Goal: Information Seeking & Learning: Learn about a topic

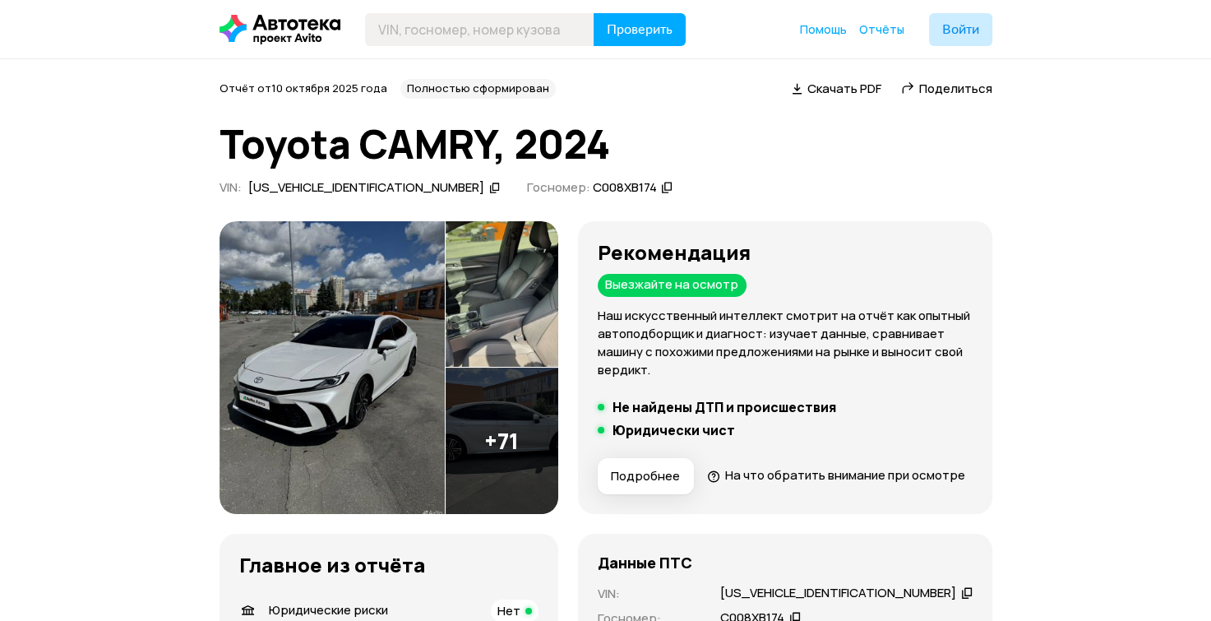
click at [558, 367] on img at bounding box center [502, 440] width 113 height 146
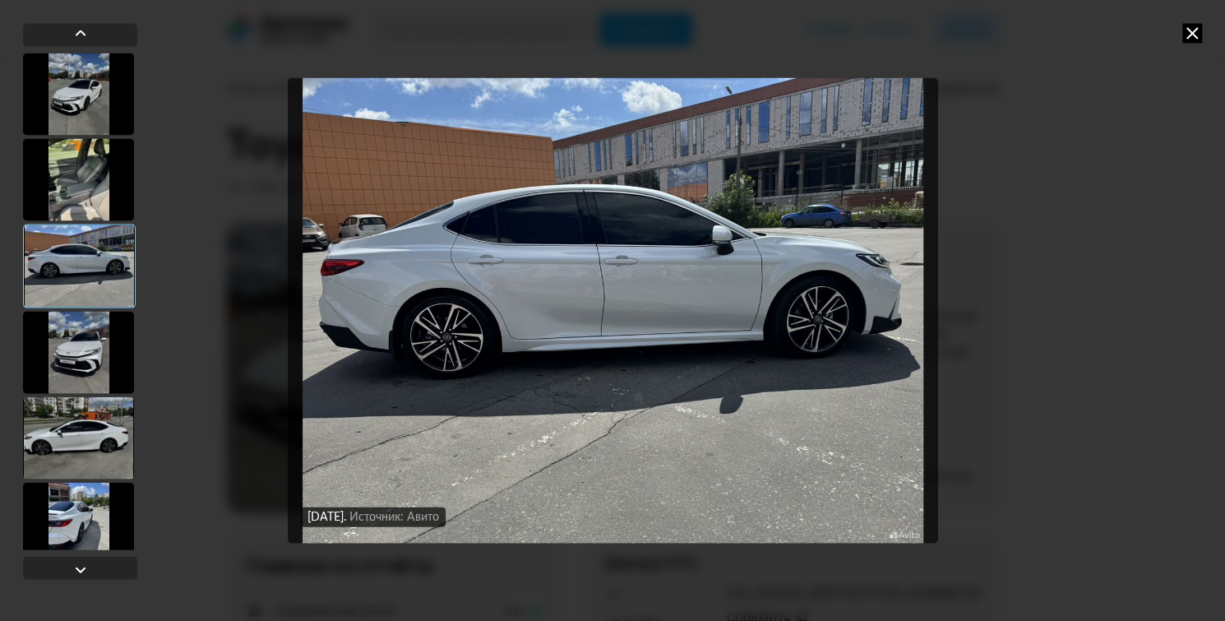
click at [109, 182] on div at bounding box center [78, 179] width 111 height 82
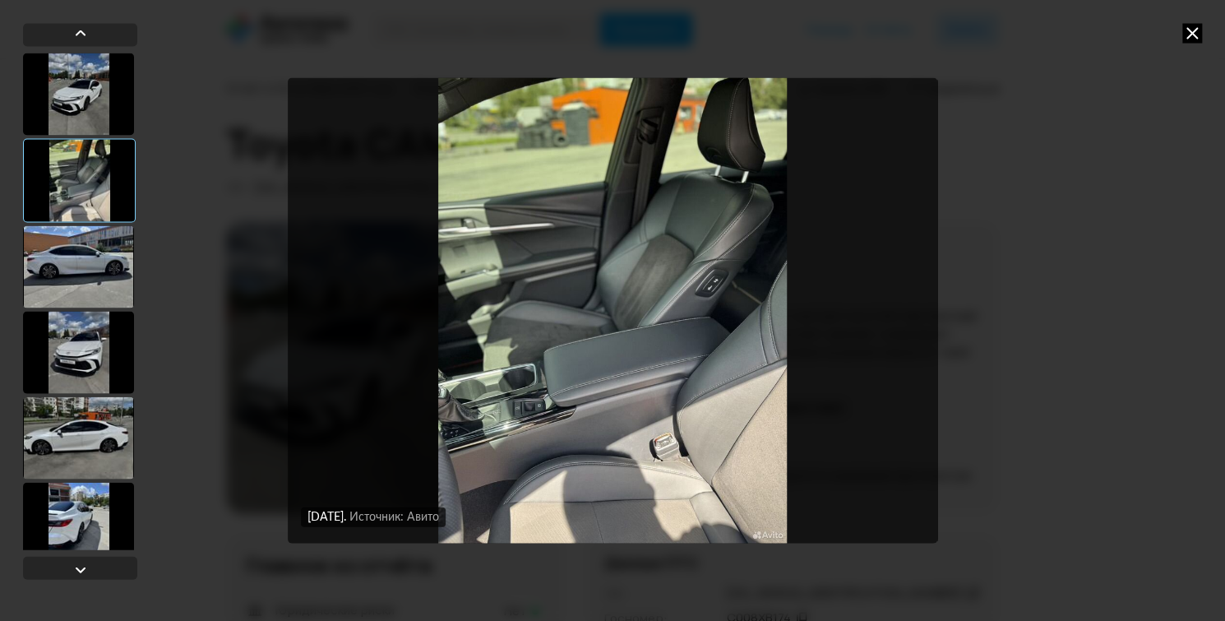
click at [96, 292] on div at bounding box center [78, 266] width 111 height 82
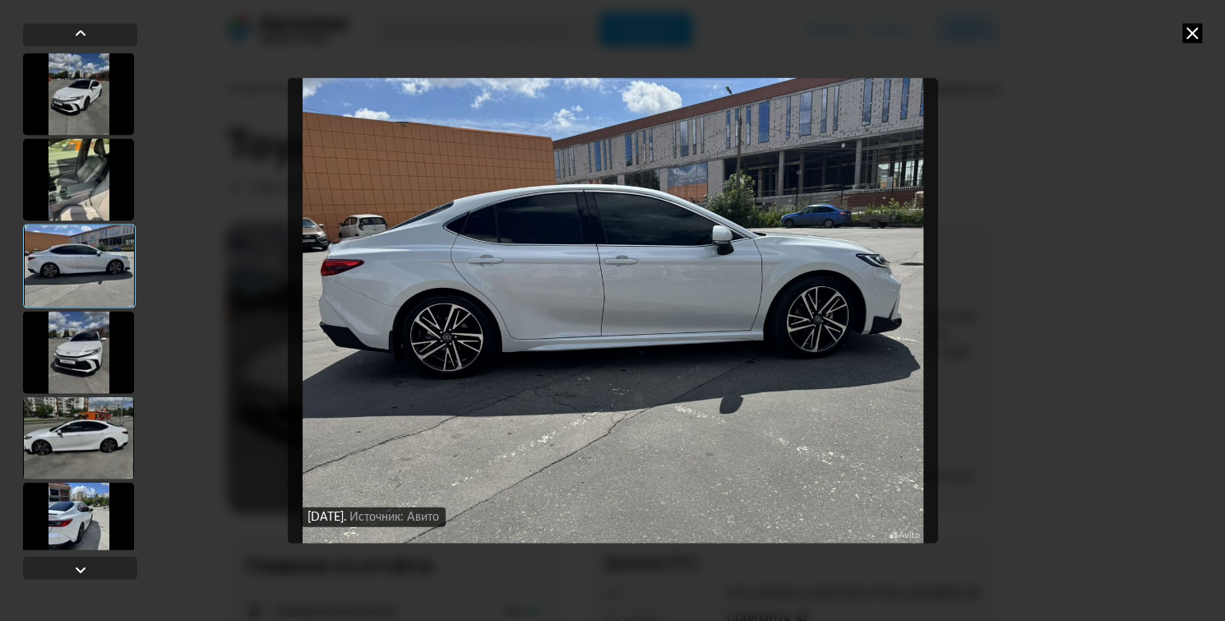
click at [99, 350] on div at bounding box center [78, 352] width 111 height 82
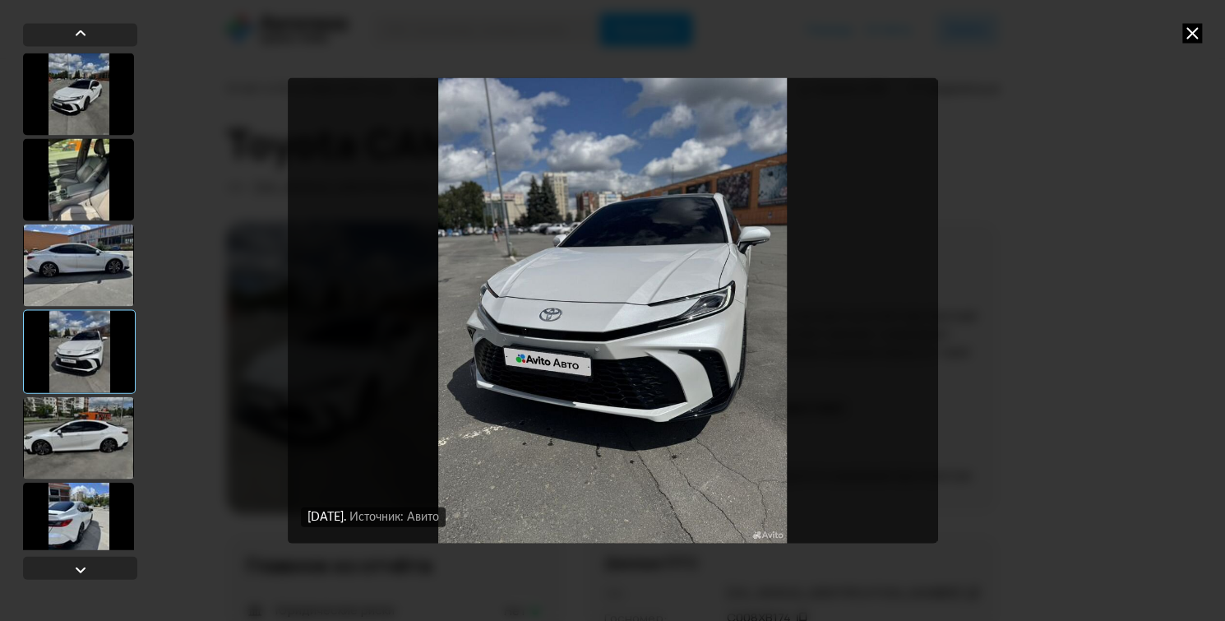
click at [93, 431] on div at bounding box center [78, 437] width 111 height 82
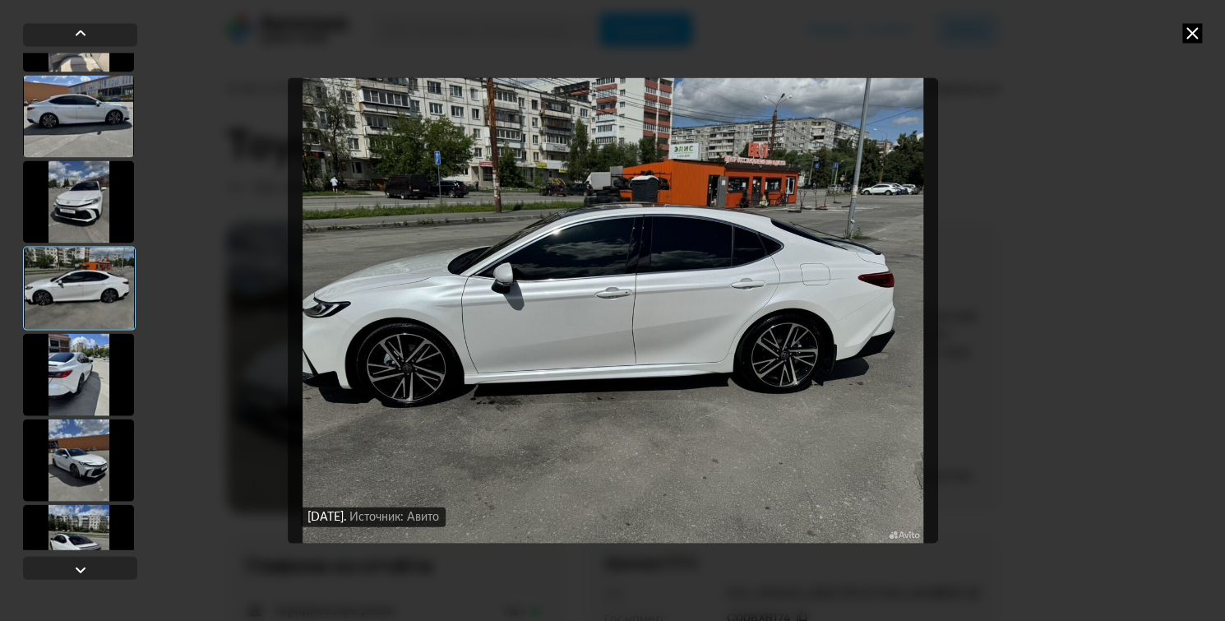
scroll to position [298, 0]
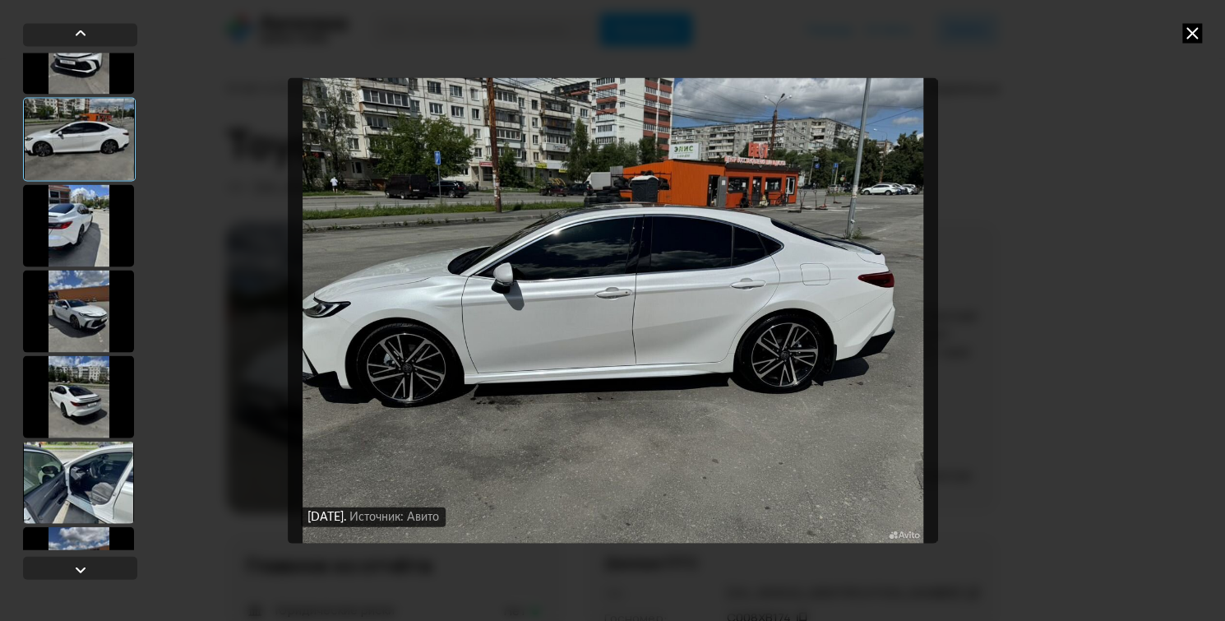
click at [91, 464] on div at bounding box center [78, 482] width 111 height 82
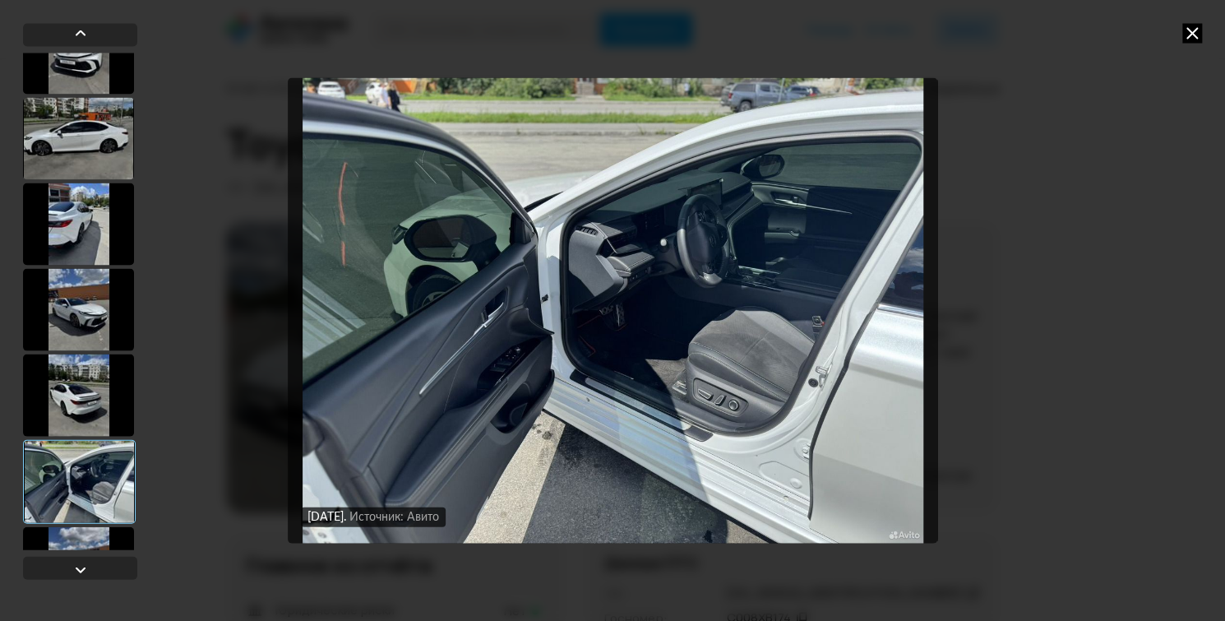
scroll to position [372, 0]
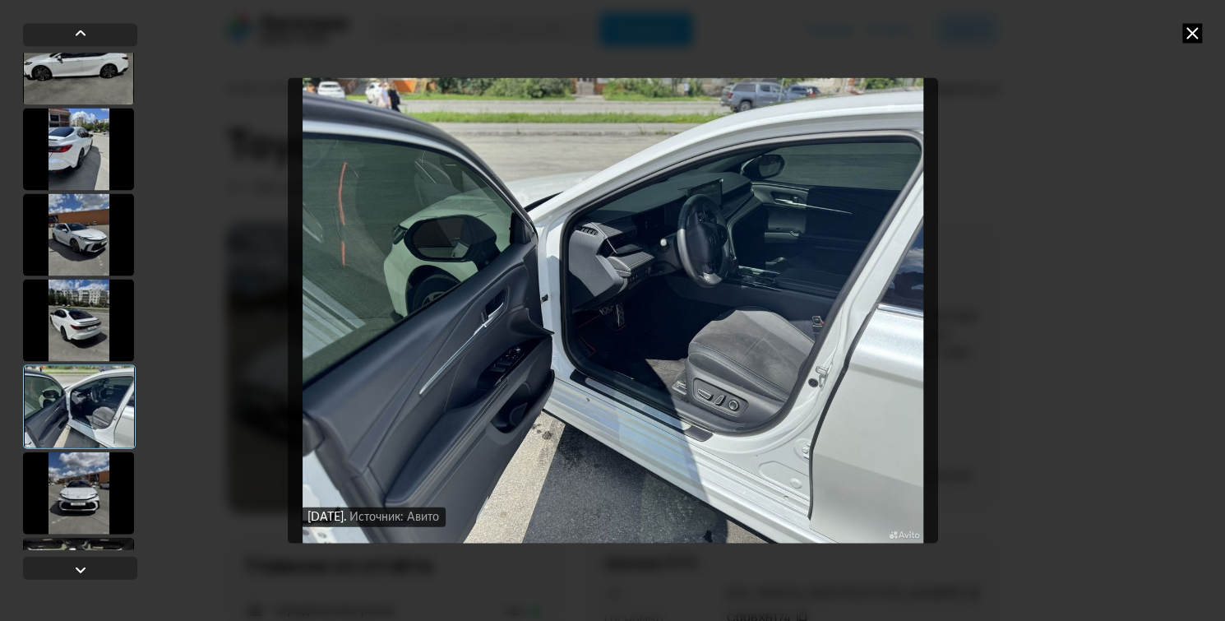
click at [96, 504] on div at bounding box center [78, 492] width 111 height 82
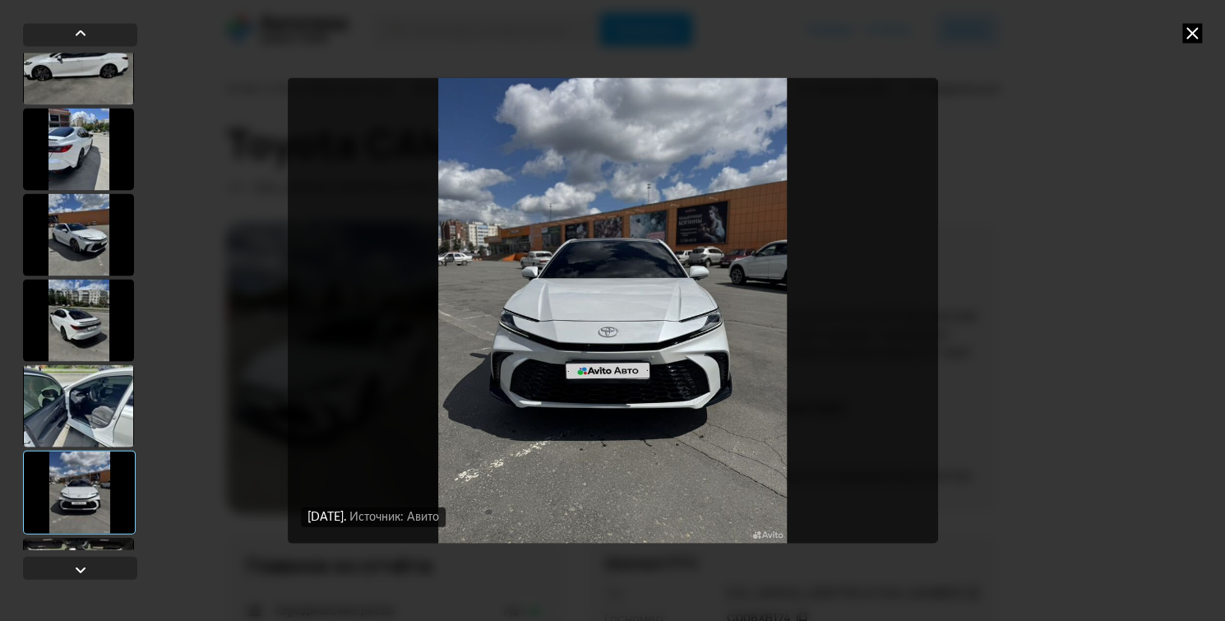
scroll to position [446, 0]
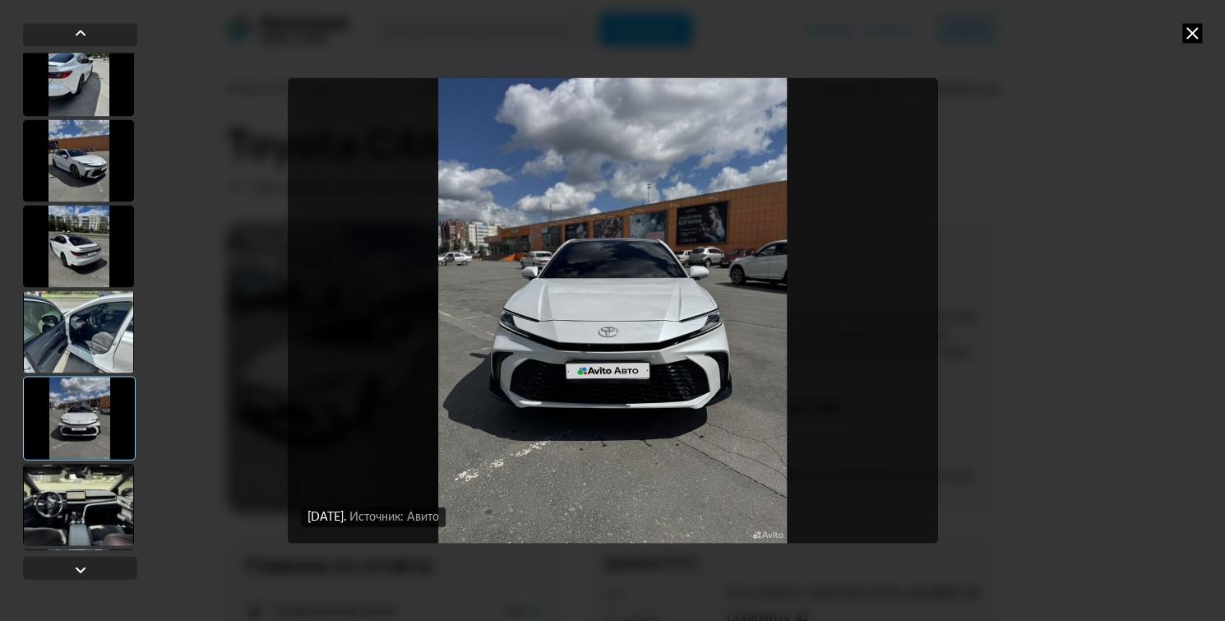
click at [90, 523] on div at bounding box center [78, 504] width 111 height 82
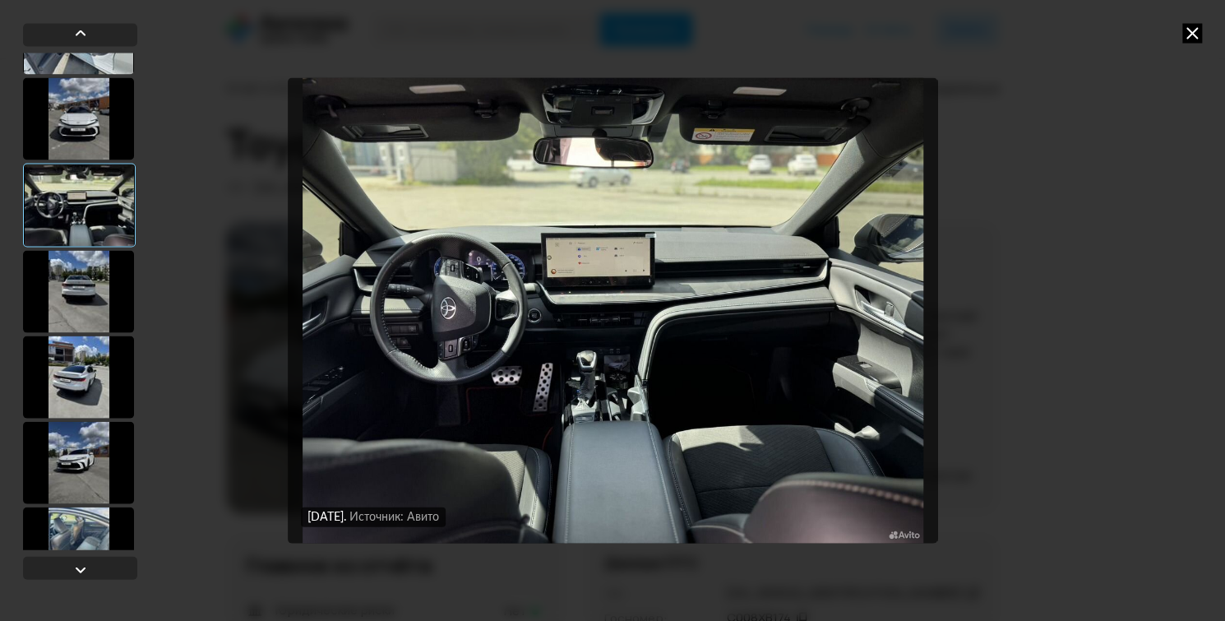
scroll to position [894, 0]
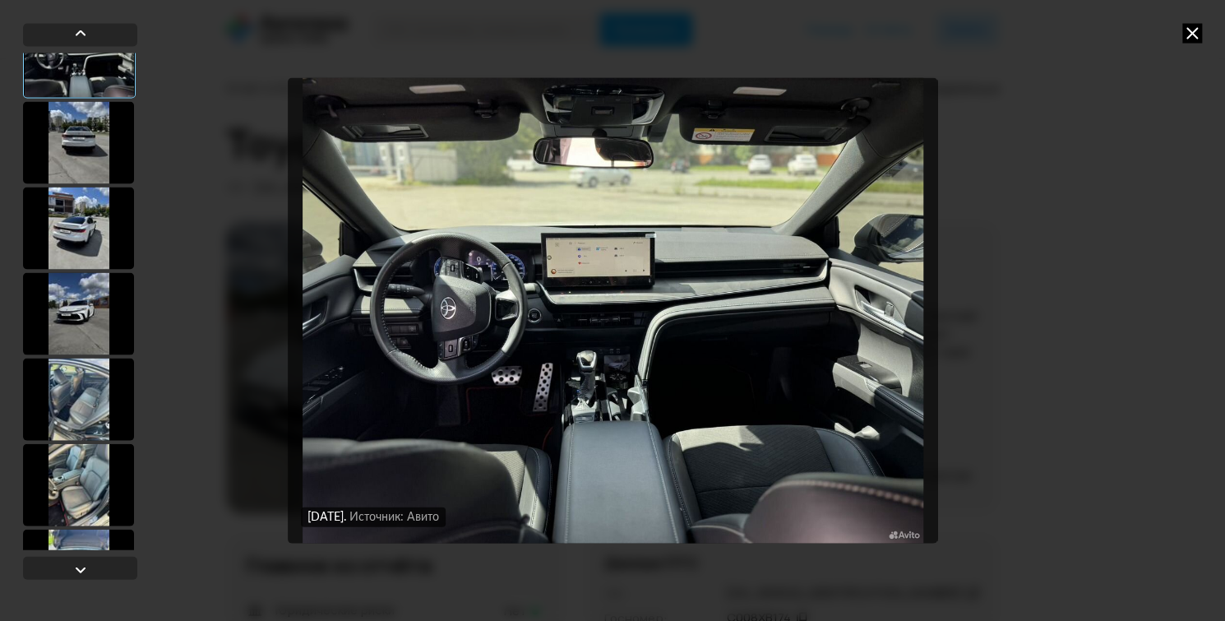
click at [66, 401] on div at bounding box center [78, 399] width 111 height 82
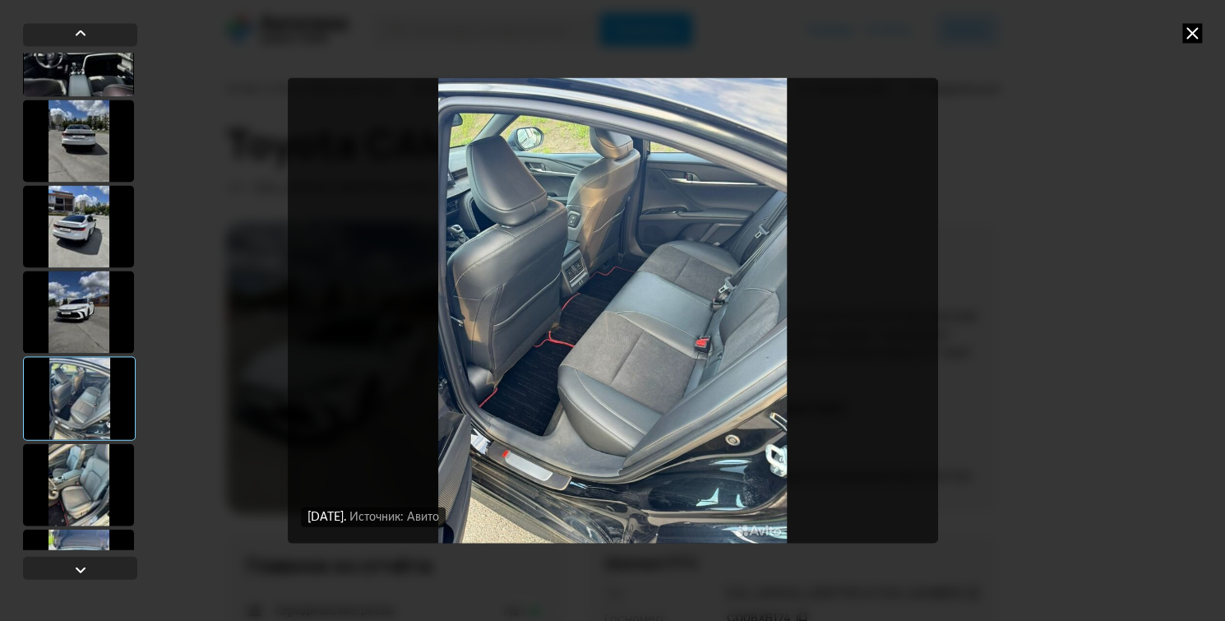
click at [73, 502] on div at bounding box center [78, 484] width 111 height 82
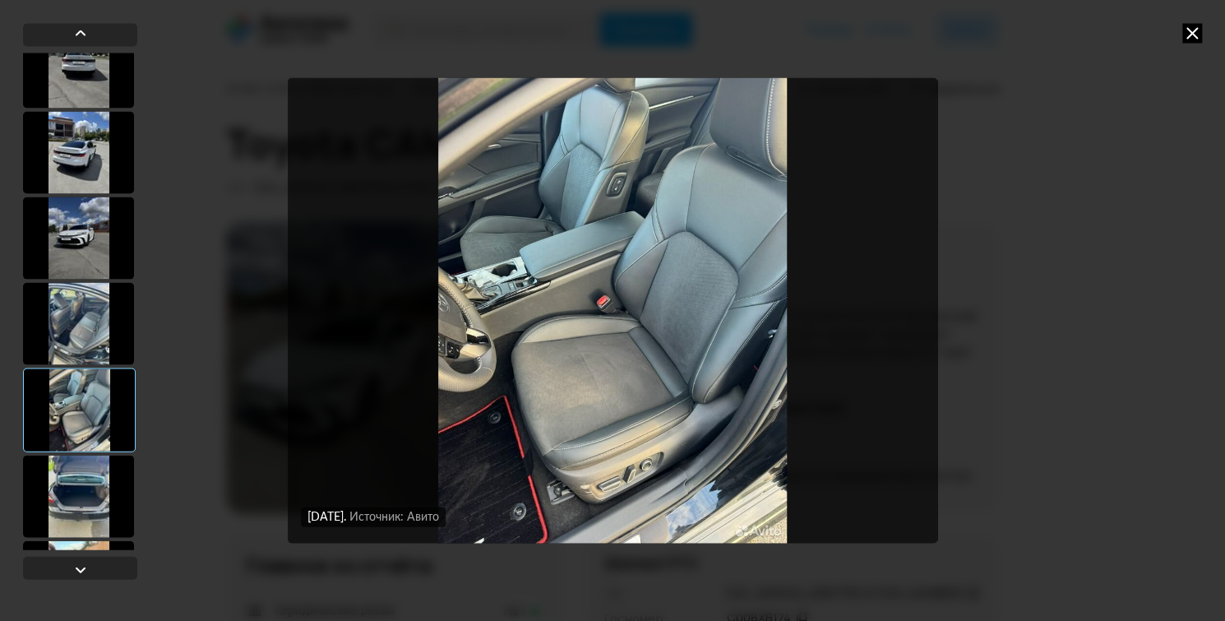
scroll to position [1117, 0]
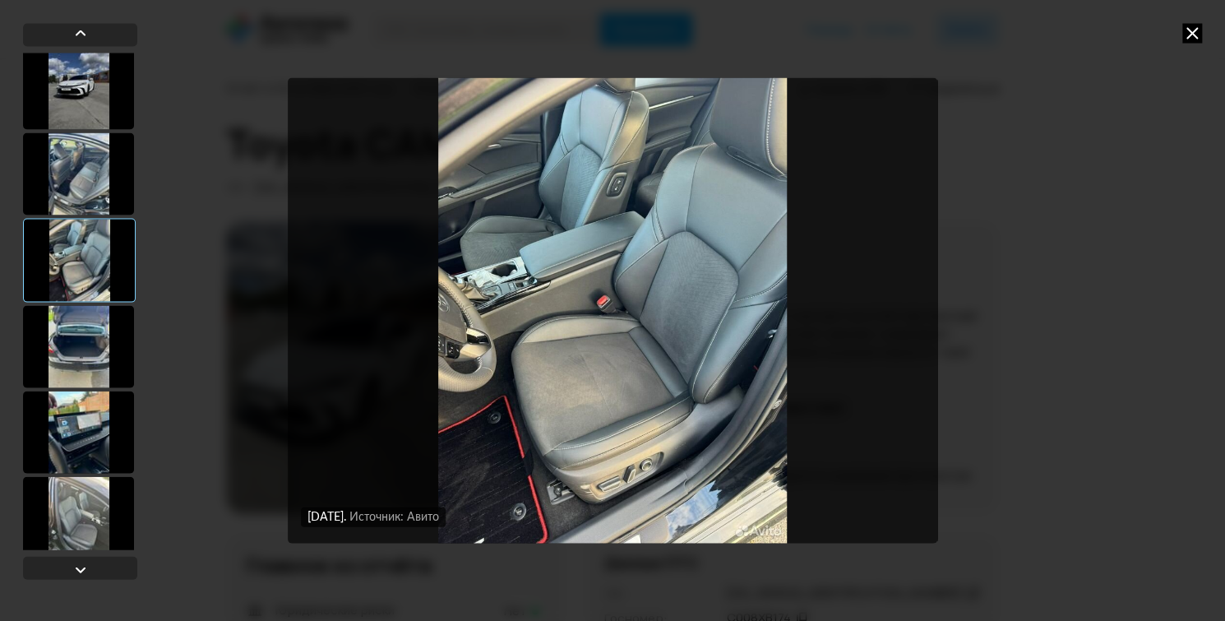
click at [82, 408] on div at bounding box center [78, 431] width 111 height 82
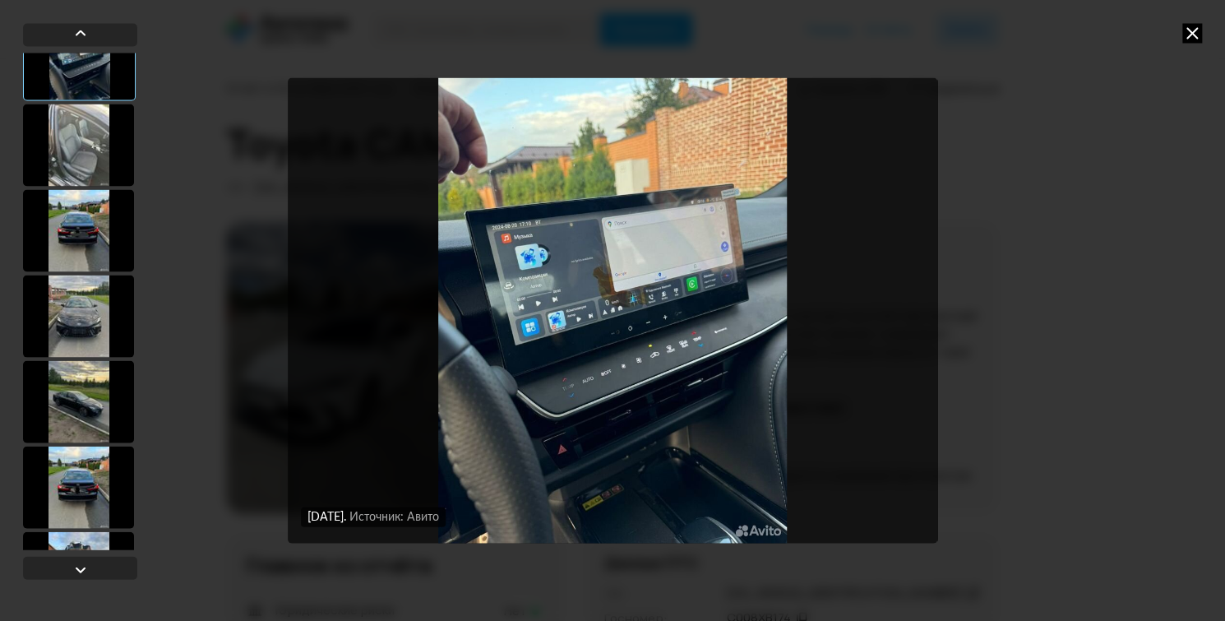
scroll to position [1266, 0]
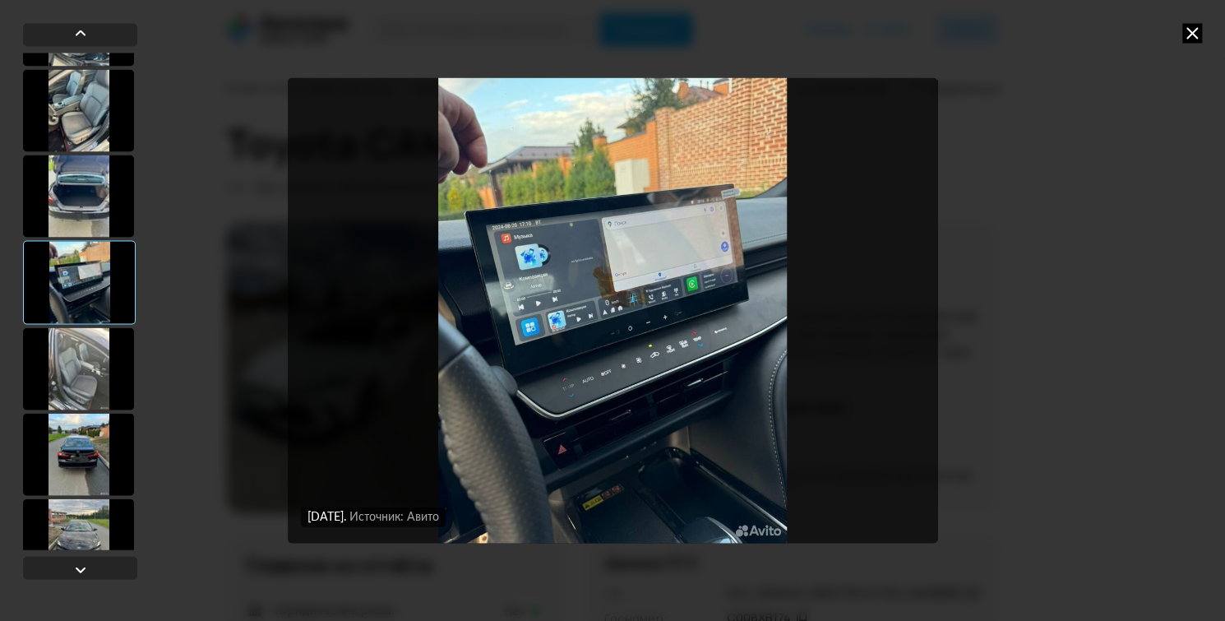
click at [79, 466] on div at bounding box center [78, 454] width 111 height 82
